Goal: Task Accomplishment & Management: Manage account settings

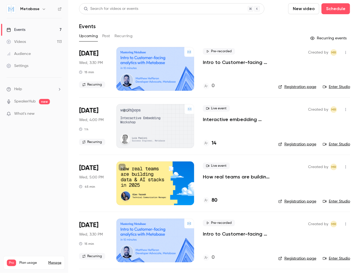
click at [32, 41] on link "Videos 113" at bounding box center [34, 42] width 68 height 12
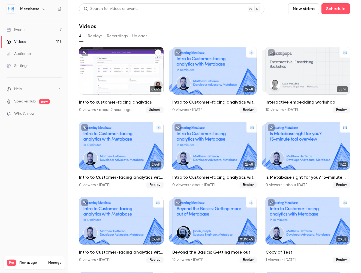
click at [158, 53] on icon "Intro to customer-facing analytics" at bounding box center [158, 52] width 3 height 3
click at [145, 77] on div "Duplicate as new event" at bounding box center [136, 79] width 43 height 5
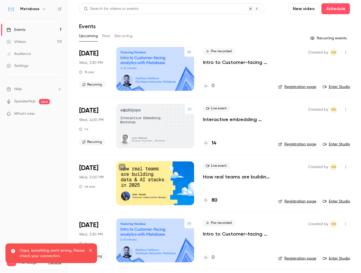
scroll to position [170, 0]
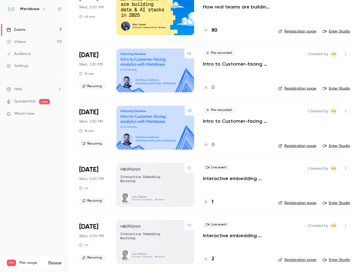
click at [347, 221] on button "button" at bounding box center [346, 225] width 9 height 9
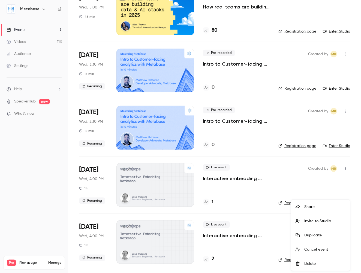
click at [56, 163] on div at bounding box center [180, 136] width 361 height 273
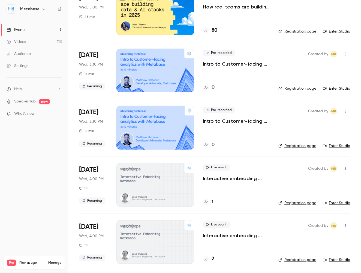
click at [68, 160] on nav "Metabase Events 7 Videos 113 Audience Settings Help SpeakerHub new What's new P…" at bounding box center [34, 136] width 68 height 273
click at [25, 37] on link "Videos 113" at bounding box center [34, 42] width 68 height 12
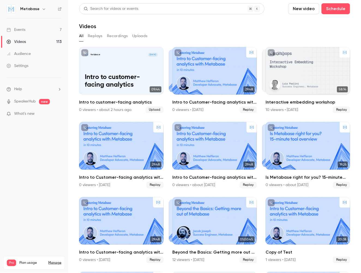
click at [141, 37] on button "Uploads" at bounding box center [139, 36] width 15 height 9
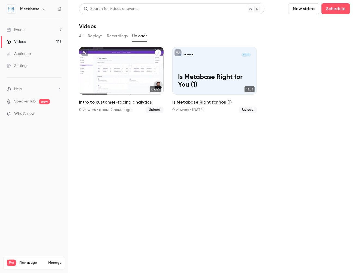
click at [159, 53] on icon "Intro to customer-facing analytics" at bounding box center [158, 52] width 3 height 3
click at [134, 77] on div "Duplicate as new event" at bounding box center [136, 79] width 43 height 5
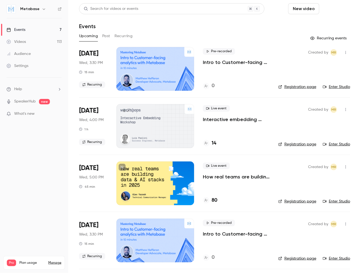
click at [332, 10] on button "Schedule" at bounding box center [336, 8] width 29 height 11
click at [324, 25] on div "One time event" at bounding box center [324, 23] width 41 height 5
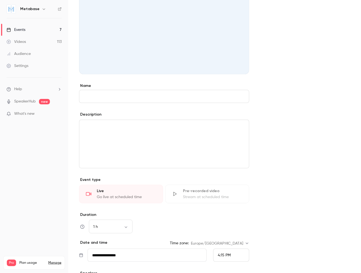
scroll to position [148, 0]
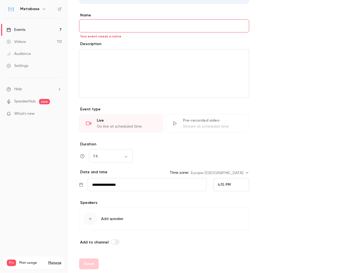
click at [14, 42] on div "Videos" at bounding box center [16, 41] width 19 height 5
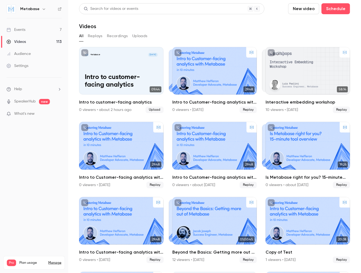
click at [139, 34] on button "Uploads" at bounding box center [139, 36] width 15 height 9
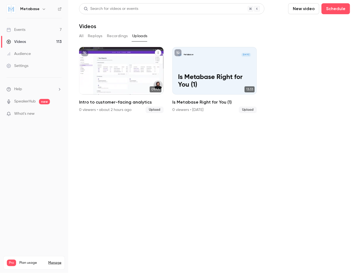
click at [159, 52] on icon "Intro to customer-facing analytics" at bounding box center [158, 52] width 3 height 3
click at [137, 81] on div "Duplicate as new event" at bounding box center [136, 79] width 43 height 5
